Goal: Information Seeking & Learning: Learn about a topic

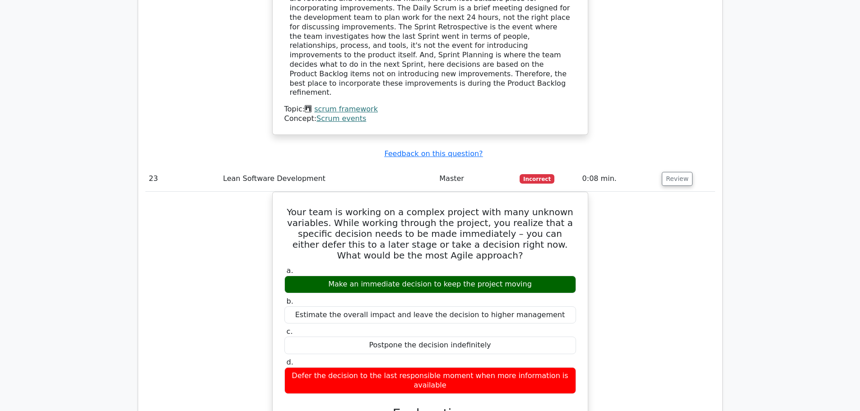
click at [341, 166] on td "Lean Software Development" at bounding box center [327, 179] width 216 height 26
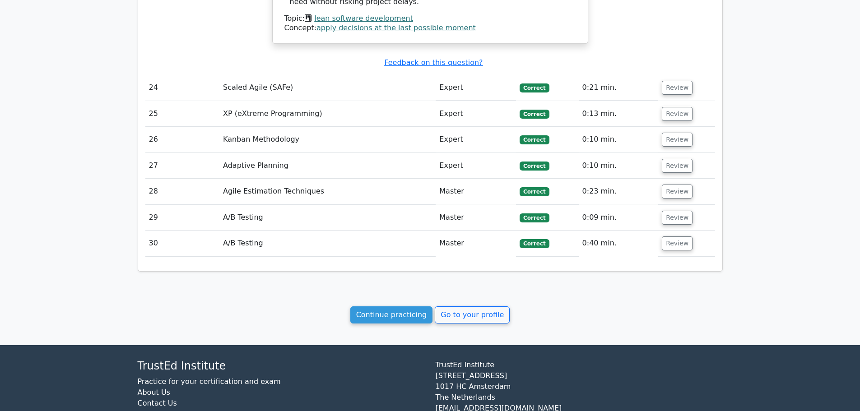
scroll to position [2568, 0]
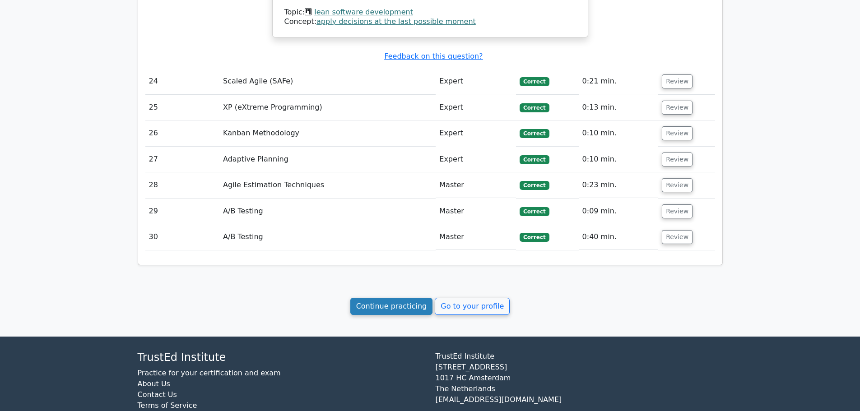
click at [396, 298] on link "Continue practicing" at bounding box center [391, 306] width 83 height 17
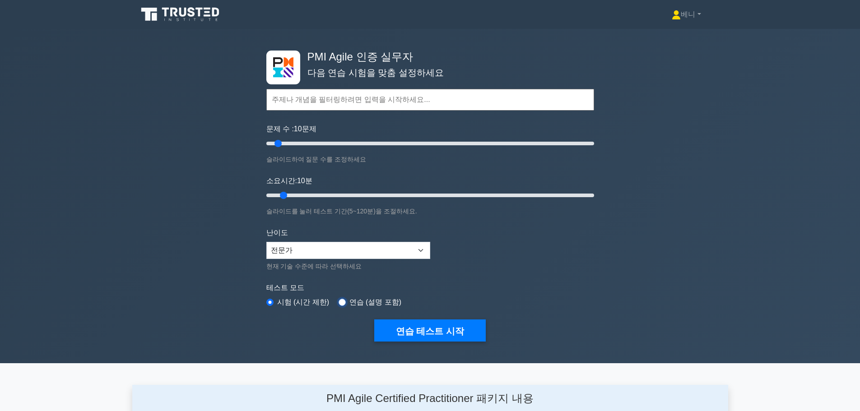
click at [339, 301] on input "radio" at bounding box center [341, 302] width 7 height 7
radio input "true"
click at [271, 303] on input "radio" at bounding box center [269, 302] width 7 height 7
radio input "true"
click at [325, 301] on font "시험 (시간 제한)" at bounding box center [303, 302] width 52 height 8
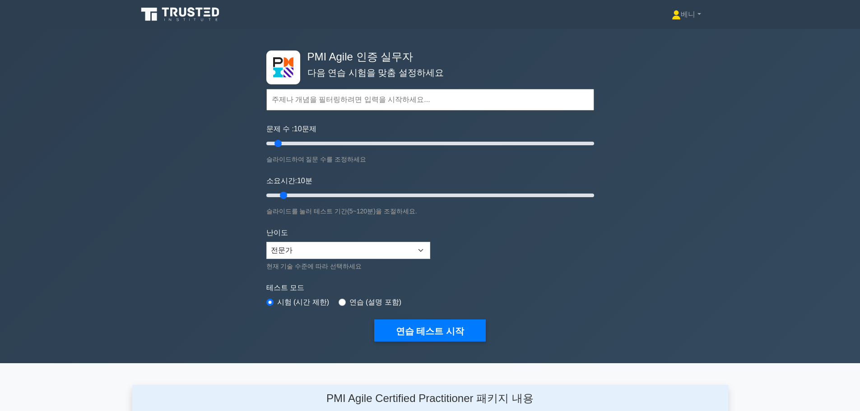
click at [349, 302] on font "연습 (설명 포함)" at bounding box center [375, 302] width 52 height 8
click at [342, 302] on div "연습 (설명 포함)" at bounding box center [369, 302] width 63 height 11
click at [340, 303] on input "radio" at bounding box center [341, 302] width 7 height 7
radio input "true"
click at [425, 328] on font "연습 테스트 시작" at bounding box center [430, 331] width 68 height 10
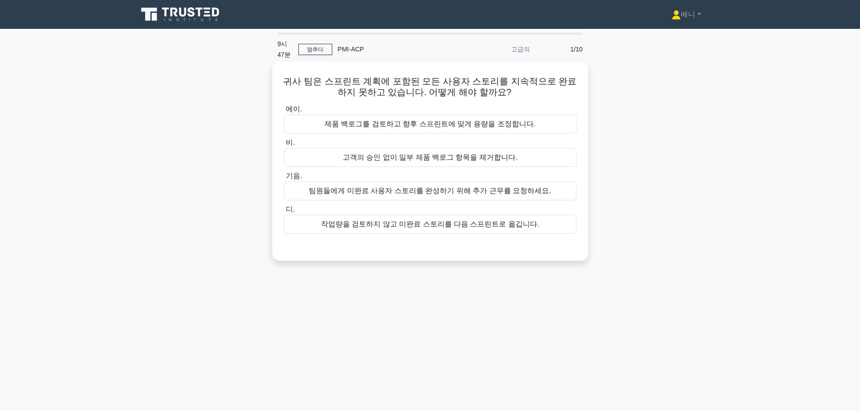
click at [456, 120] on font "제품 백로그를 검토하고 향후 스프린트에 맞게 용량을 조정합니다." at bounding box center [429, 124] width 211 height 8
click at [284, 112] on input "에이. 제품 백로그를 검토하고 향후 스프린트에 맞게 용량을 조정합니다." at bounding box center [284, 109] width 0 height 6
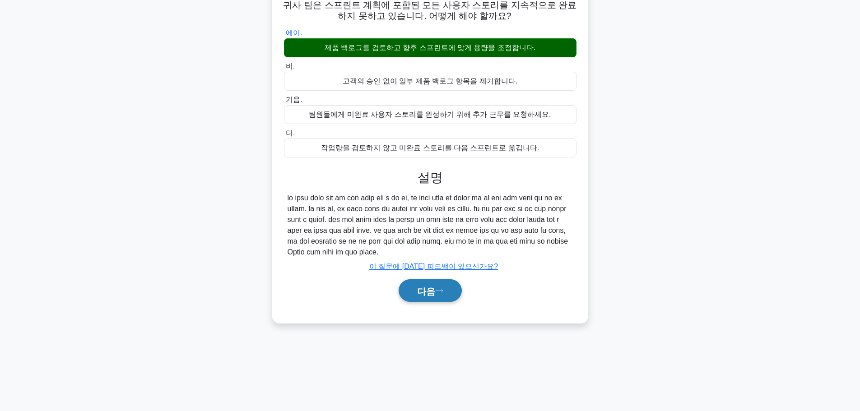
click at [444, 302] on button "다음" at bounding box center [429, 290] width 63 height 23
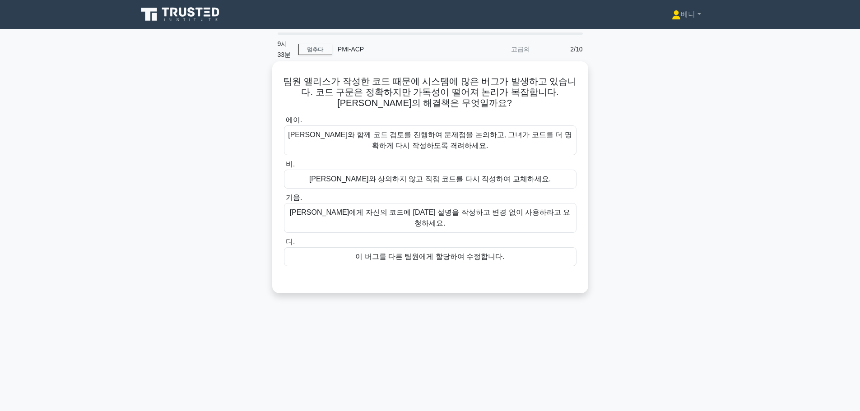
click at [477, 141] on font "앨리스와 함께 코드 검토를 진행하여 문제점을 논의하고, 그녀가 코드를 더 명확하게 다시 작성하도록 격려하세요." at bounding box center [430, 141] width 284 height 22
click at [284, 123] on input "에이. 앨리스와 함께 코드 검토를 진행하여 문제점을 논의하고, 그녀가 코드를 더 명확하게 다시 작성하도록 격려하세요." at bounding box center [284, 120] width 0 height 6
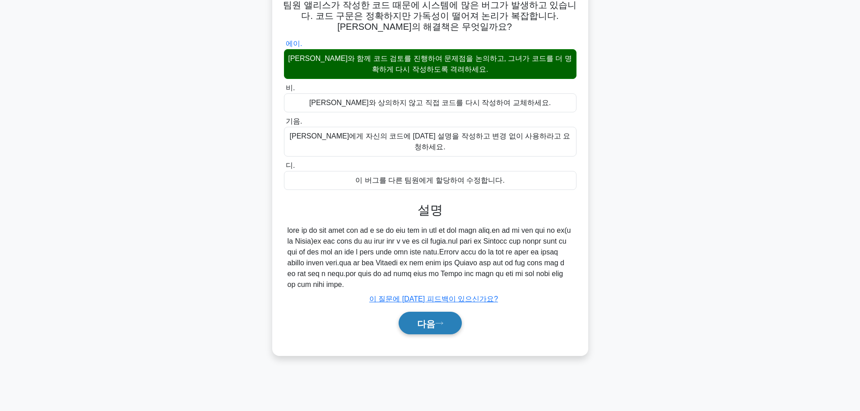
click at [435, 329] on font "다음" at bounding box center [426, 324] width 18 height 10
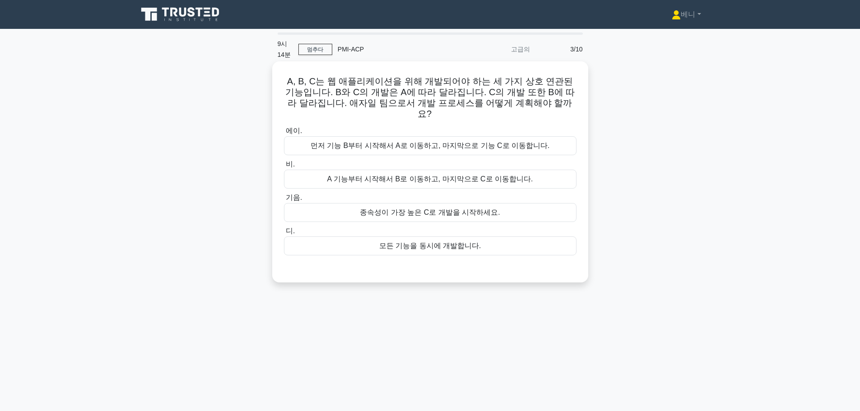
click at [435, 175] on font "A 기능부터 시작해서 B로 이동하고, 마지막으로 C로 이동합니다." at bounding box center [430, 179] width 206 height 8
click at [284, 165] on input "비. A 기능부터 시작해서 B로 이동하고, 마지막으로 C로 이동합니다." at bounding box center [284, 165] width 0 height 6
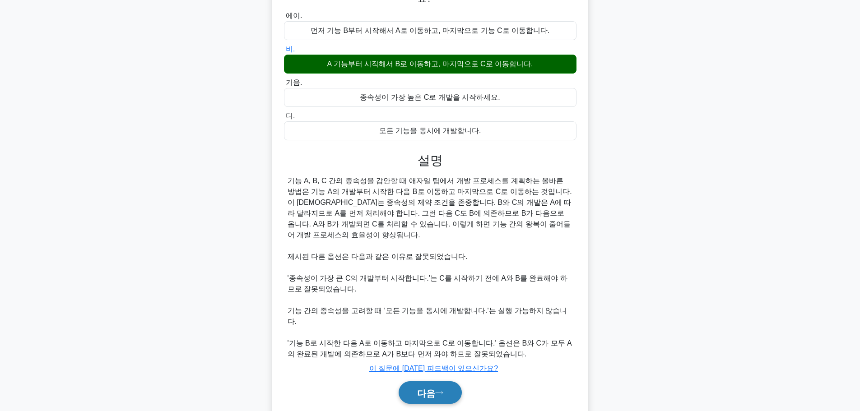
click at [427, 388] on font "다음" at bounding box center [426, 393] width 18 height 10
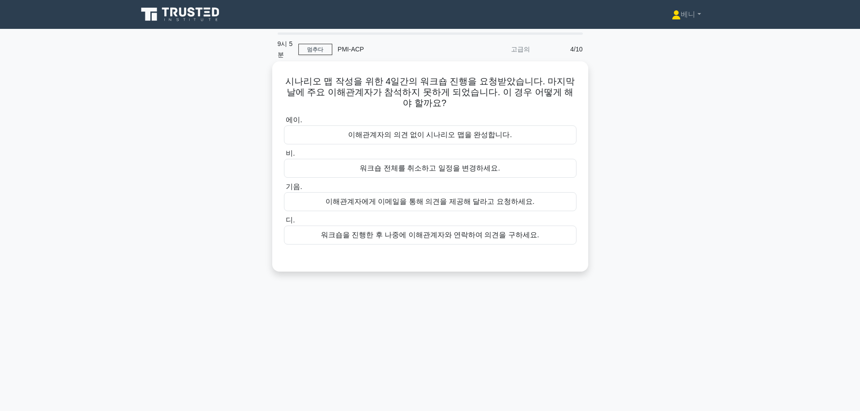
click at [431, 200] on font "이해관계자에게 이메일을 통해 의견을 제공해 달라고 요청하세요." at bounding box center [429, 202] width 209 height 8
click at [284, 190] on input "기음. 이해관계자에게 이메일을 통해 의견을 제공해 달라고 요청하세요." at bounding box center [284, 187] width 0 height 6
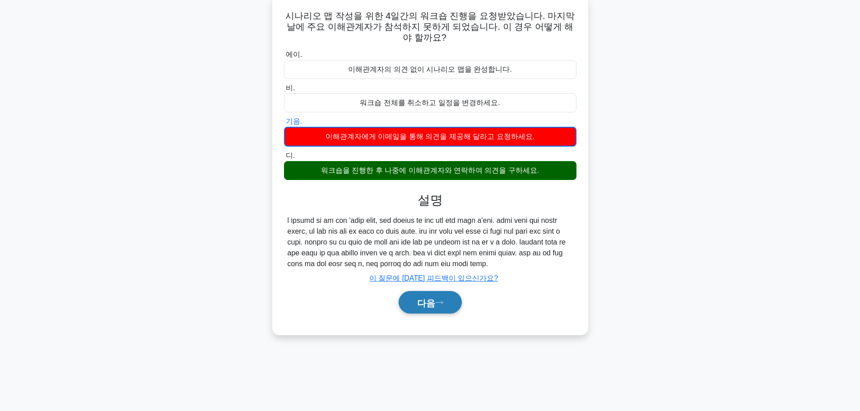
click at [443, 305] on icon at bounding box center [439, 302] width 8 height 5
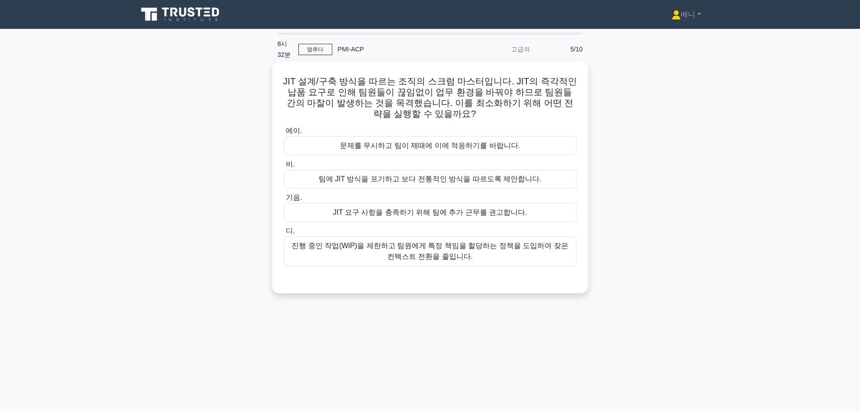
click at [445, 260] on font "진행 중인 작업(WiP)을 제한하고 팀원에게 특정 책임을 할당하는 정책을 도입하여 잦은 컨텍스트 전환을 줄입니다." at bounding box center [430, 251] width 276 height 19
click at [284, 234] on input "디. 진행 중인 작업(WiP)을 제한하고 팀원에게 특정 책임을 할당하는 정책을 도입하여 잦은 컨텍스트 전환을 줄입니다." at bounding box center [284, 231] width 0 height 6
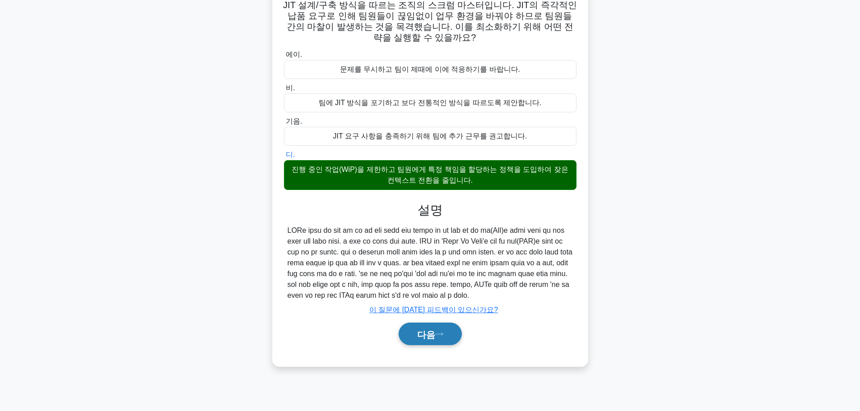
click at [435, 339] on font "다음" at bounding box center [426, 334] width 18 height 10
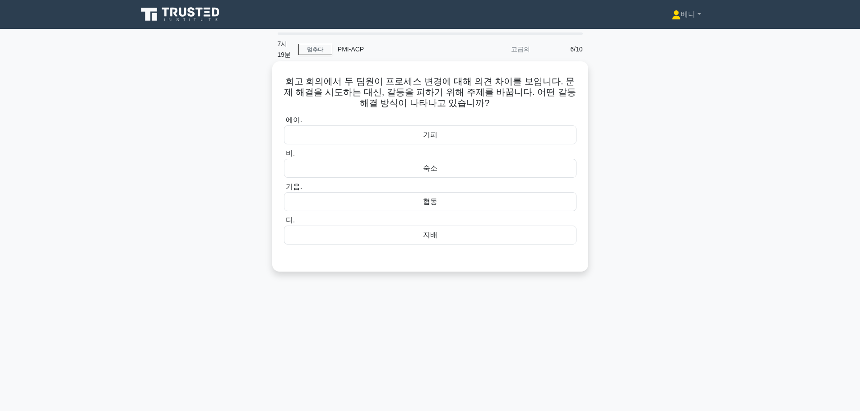
click at [422, 134] on div "기피" at bounding box center [430, 134] width 292 height 19
click at [284, 123] on input "에이. 기피" at bounding box center [284, 120] width 0 height 6
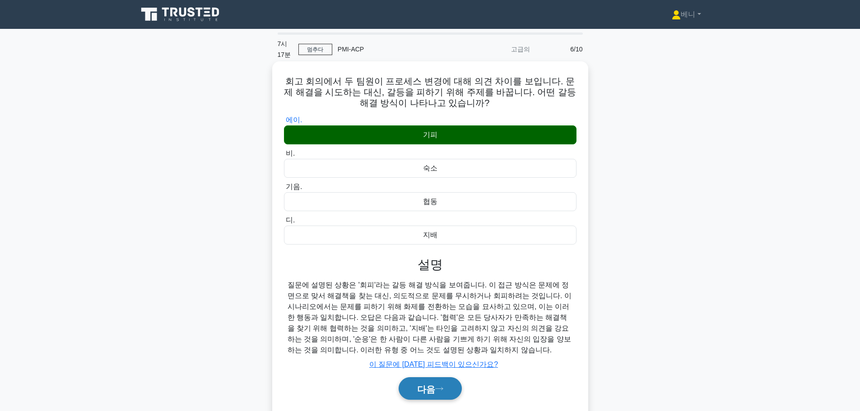
click at [430, 388] on font "다음" at bounding box center [426, 389] width 18 height 10
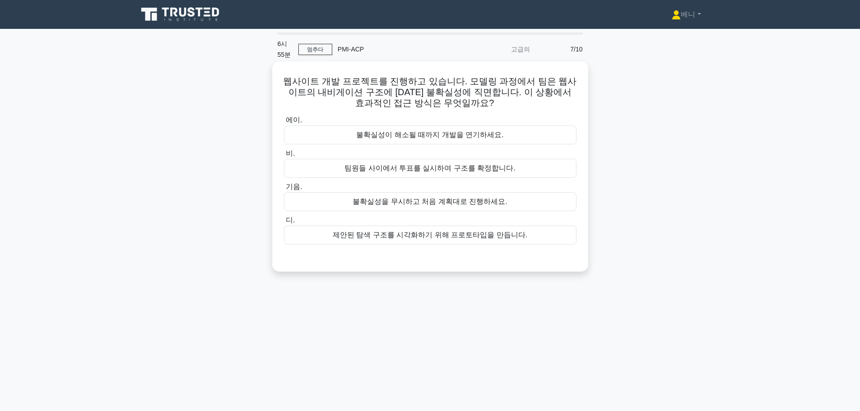
click at [441, 234] on font "제안된 탐색 구조를 시각화하기 위해 프로토타입을 만듭니다." at bounding box center [430, 235] width 194 height 8
click at [284, 223] on input "디. 제안된 탐색 구조를 시각화하기 위해 프로토타입을 만듭니다." at bounding box center [284, 220] width 0 height 6
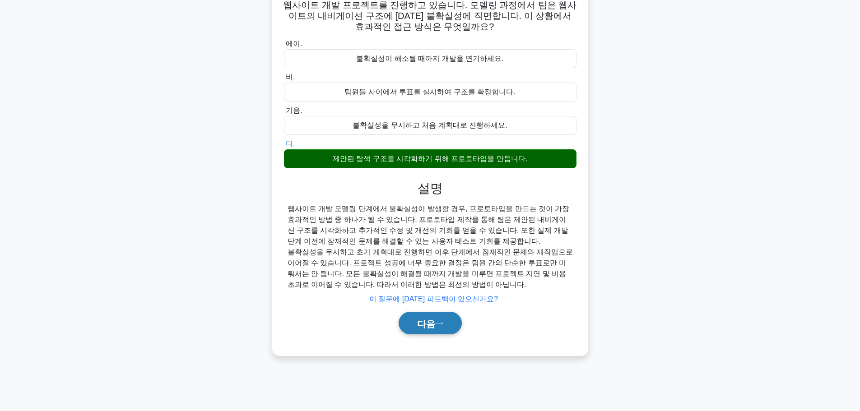
click at [435, 326] on font "다음" at bounding box center [426, 324] width 18 height 10
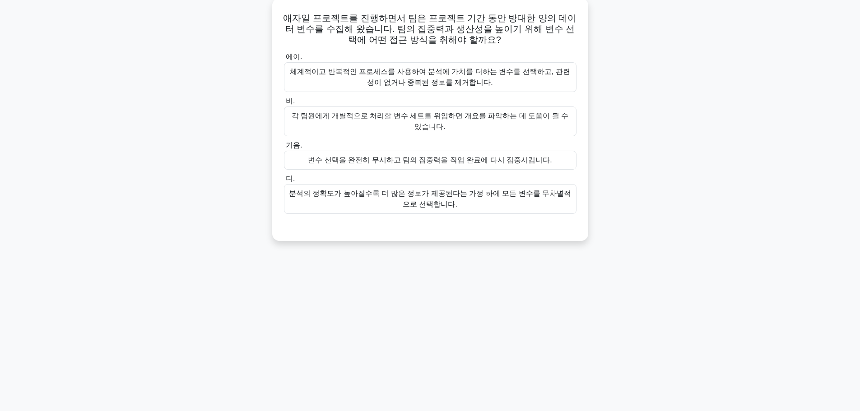
scroll to position [76, 0]
